Goal: Navigation & Orientation: Find specific page/section

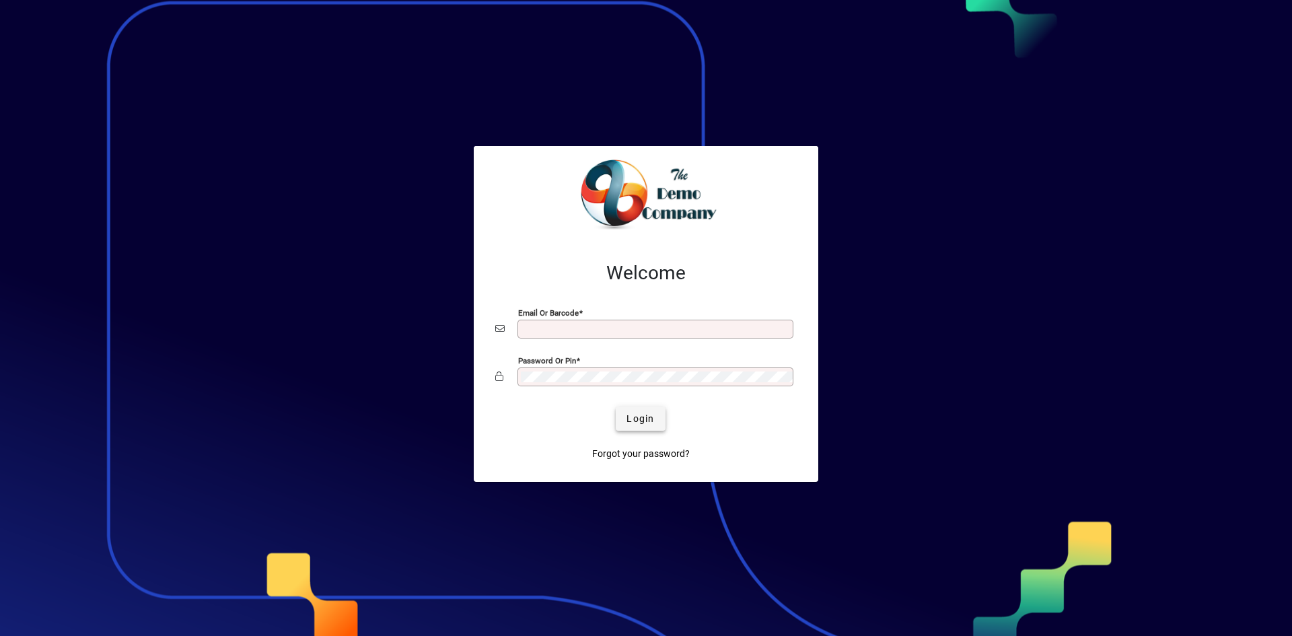
type input "**********"
click at [649, 420] on span "Login" at bounding box center [641, 419] width 28 height 14
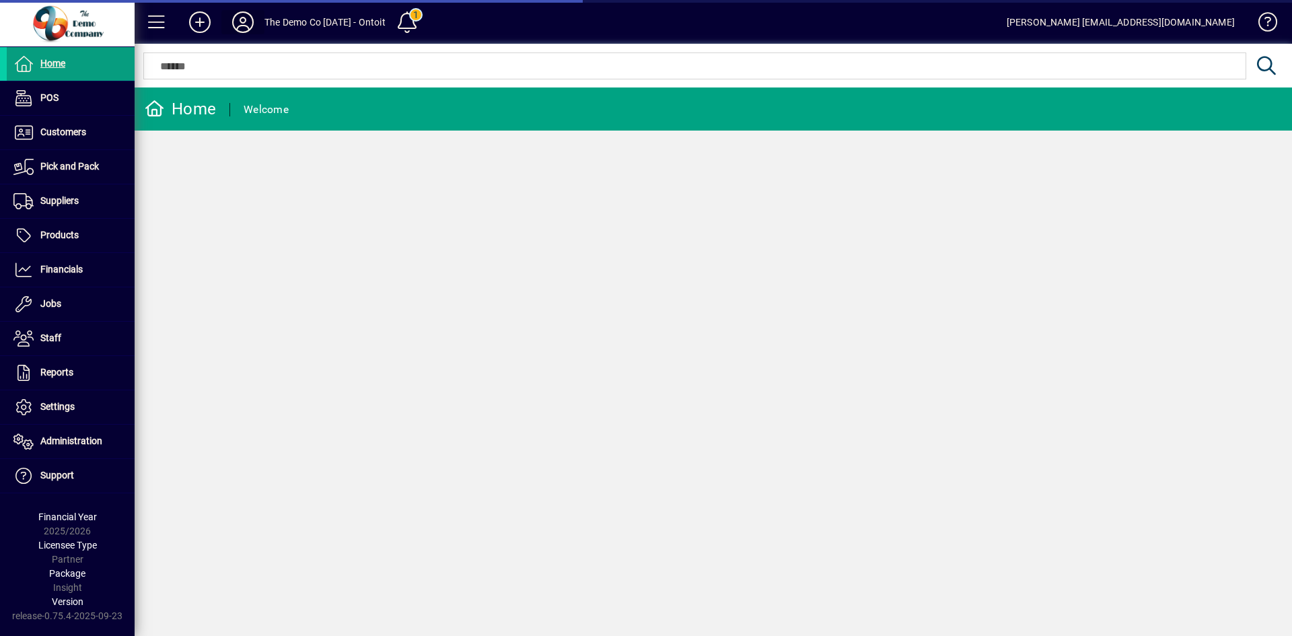
click at [245, 22] on icon at bounding box center [242, 22] width 27 height 22
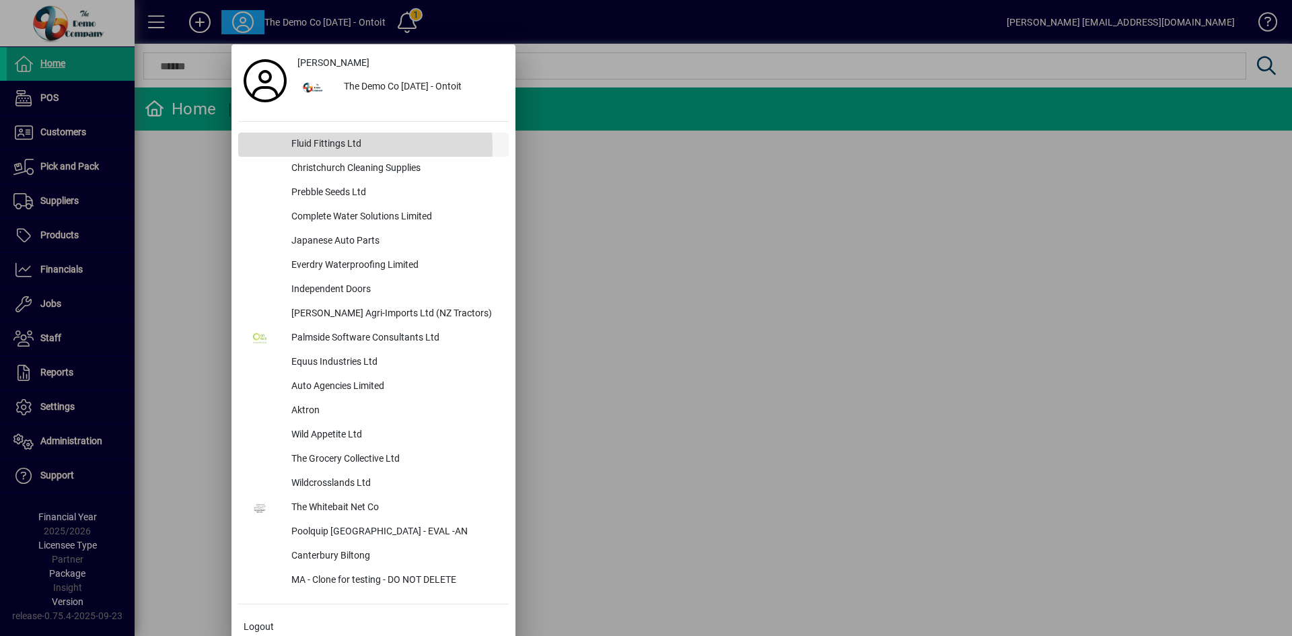
click at [348, 147] on div "Fluid Fittings Ltd" at bounding box center [395, 145] width 228 height 24
